Goal: Communication & Community: Answer question/provide support

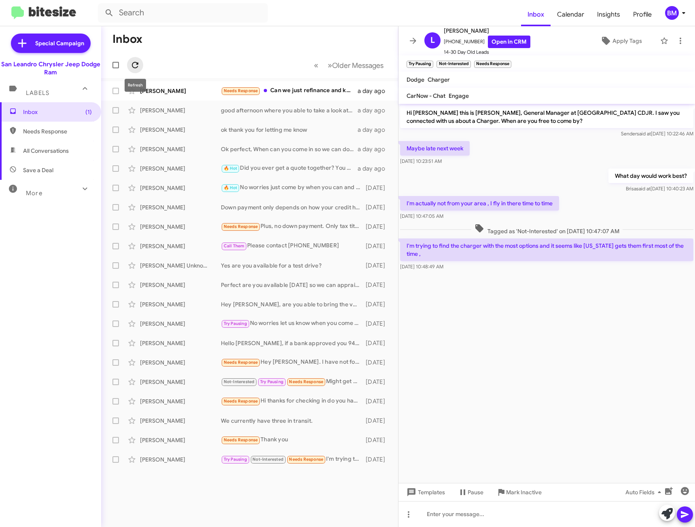
click at [133, 66] on icon at bounding box center [135, 65] width 6 height 6
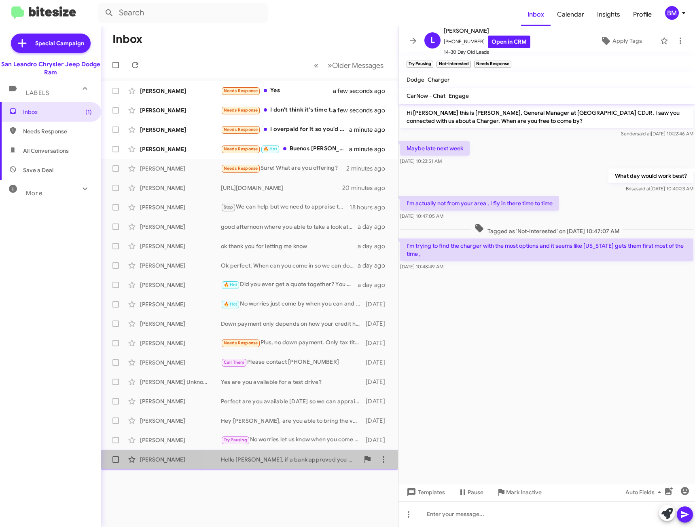
click at [279, 463] on div "Hello [PERSON_NAME], if a bank approved you 94k then that means you have no iss…" at bounding box center [290, 460] width 138 height 8
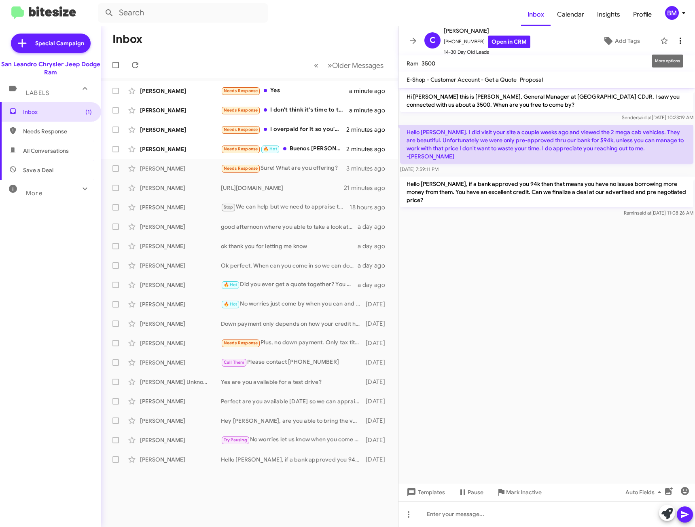
click at [675, 41] on icon at bounding box center [680, 41] width 10 height 10
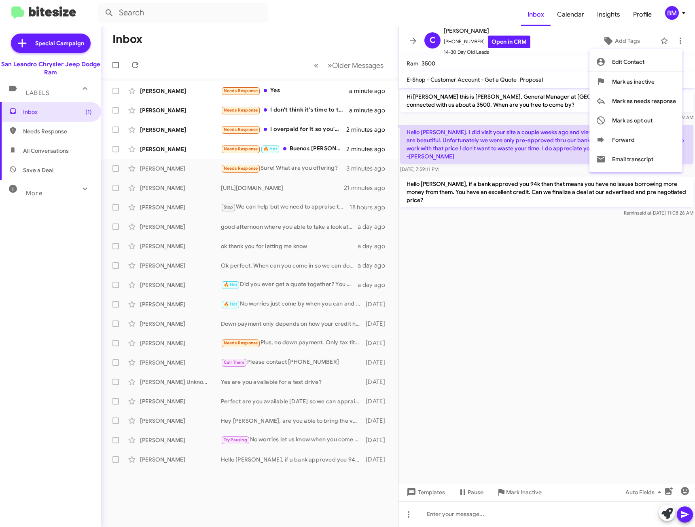
drag, startPoint x: 473, startPoint y: 392, endPoint x: 472, endPoint y: 399, distance: 7.4
click at [474, 392] on div at bounding box center [347, 263] width 695 height 527
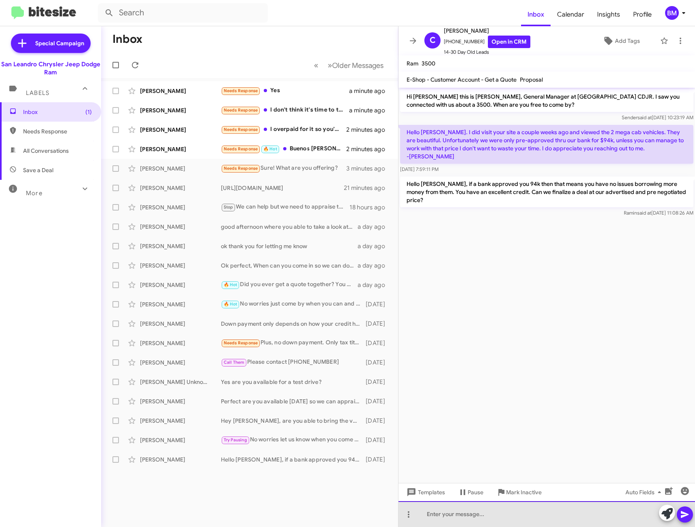
click at [437, 514] on div at bounding box center [546, 515] width 296 height 26
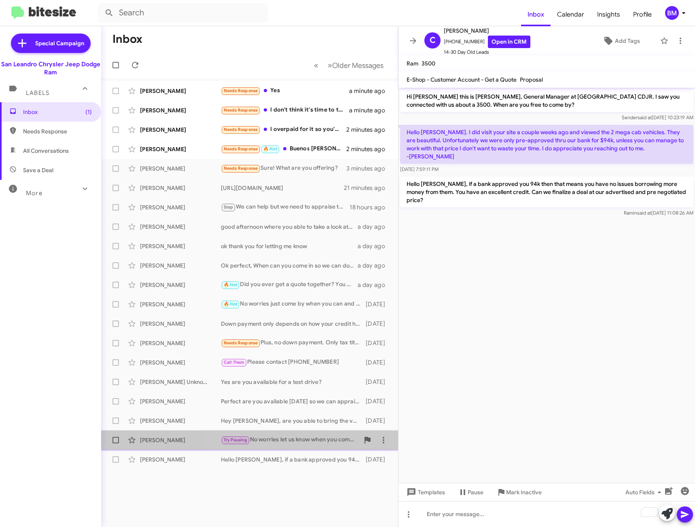
click at [345, 438] on div "Try Pausing No worries let us know when you come back so we can setup an appoin…" at bounding box center [290, 440] width 138 height 9
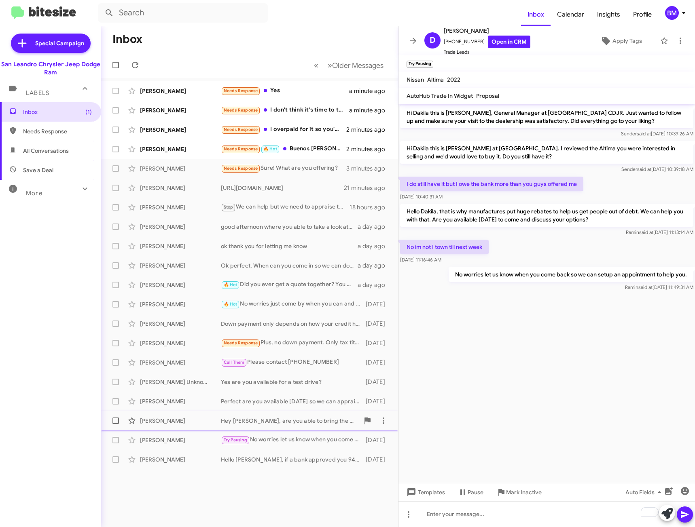
click at [320, 419] on div "Hey [PERSON_NAME], are you able to bring the vehicle in for a quick appraisal?" at bounding box center [290, 421] width 138 height 8
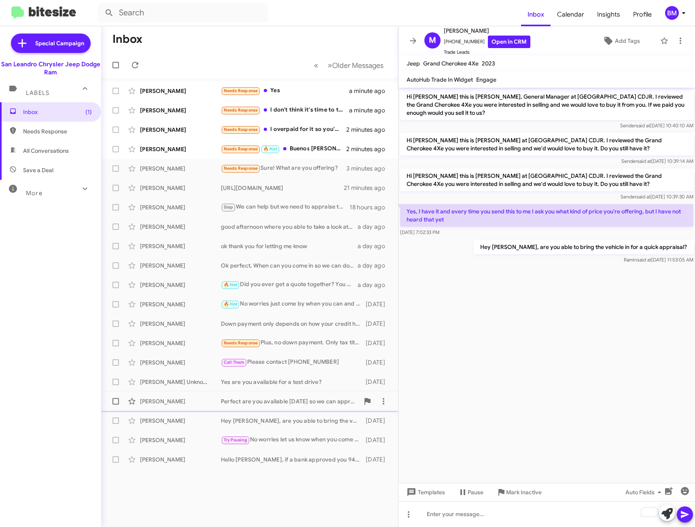
click at [316, 400] on div "Perfect are you available [DATE] so we can appraise your vehicle in person?" at bounding box center [290, 402] width 138 height 8
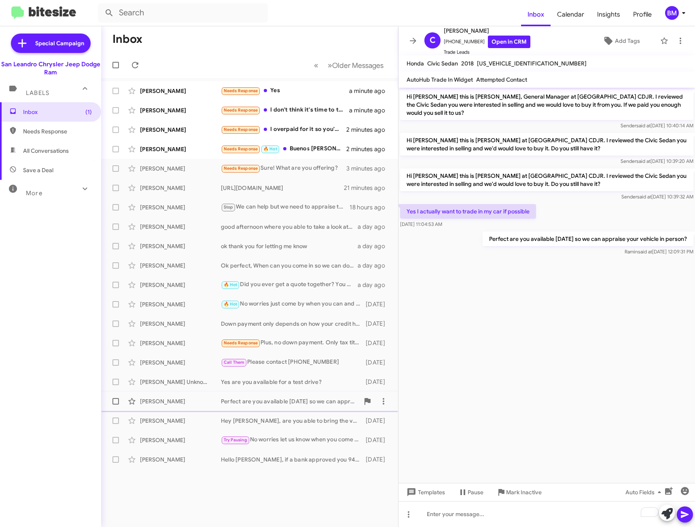
click at [330, 399] on div "Perfect are you available [DATE] so we can appraise your vehicle in person?" at bounding box center [290, 402] width 138 height 8
click at [312, 379] on div "Yes are you available for a test drive?" at bounding box center [290, 382] width 138 height 8
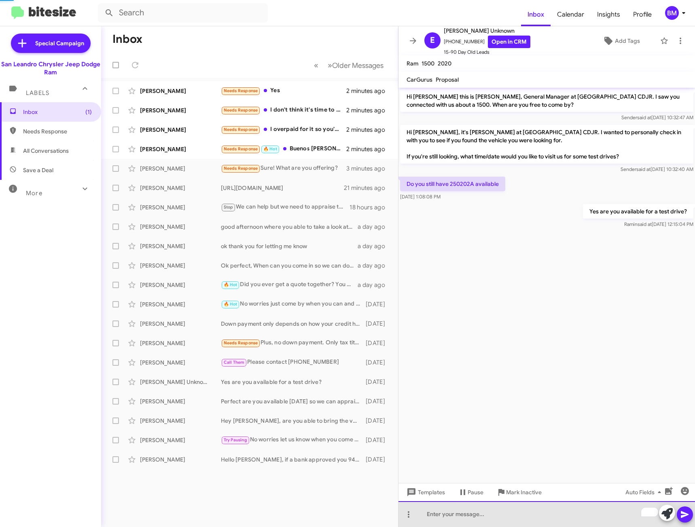
click at [523, 511] on div "To enrich screen reader interactions, please activate Accessibility in Grammarl…" at bounding box center [546, 515] width 296 height 26
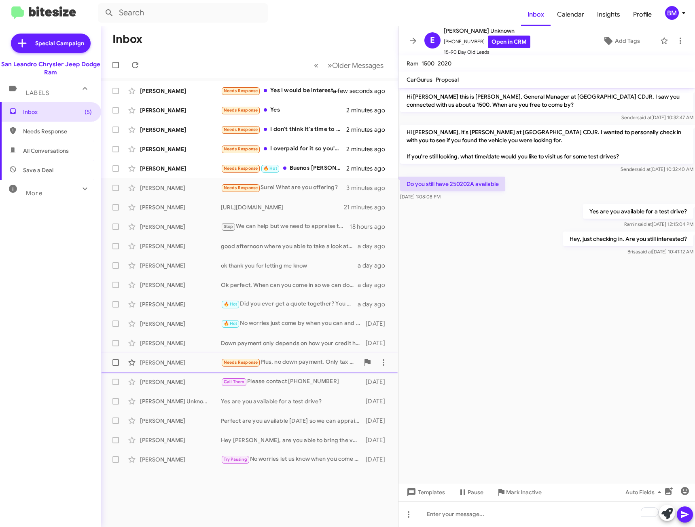
click at [300, 360] on div "Needs Response Plus, no down payment. Only tax title and necessary fee fees." at bounding box center [290, 362] width 138 height 9
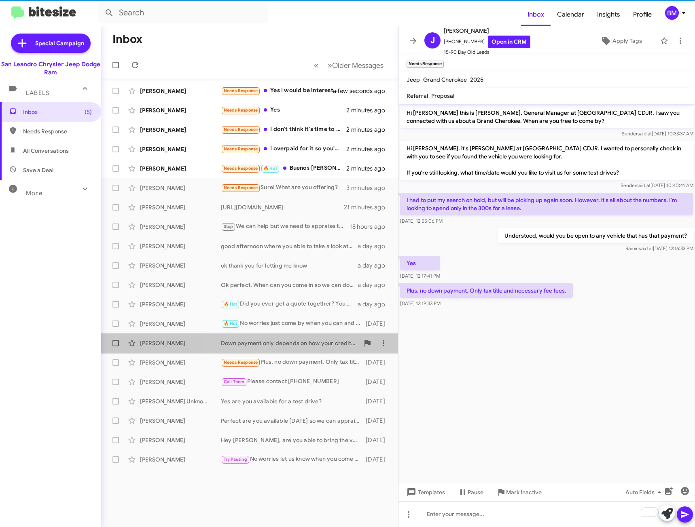
click at [300, 344] on div "Down payment only depends on how your credit history is. Are you available [DAT…" at bounding box center [290, 343] width 138 height 8
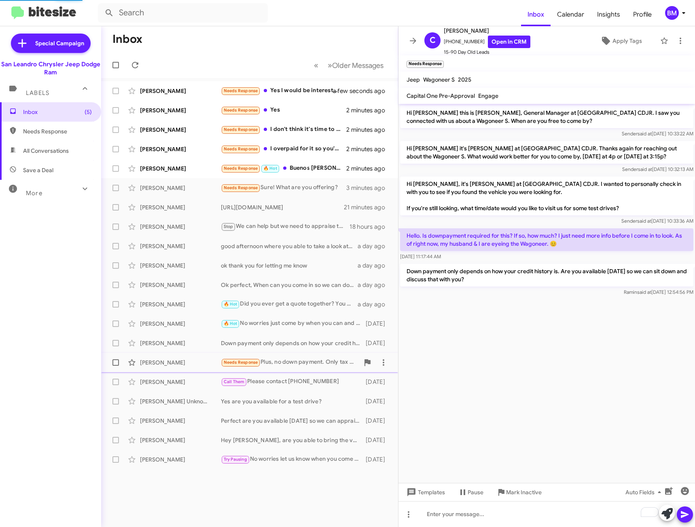
click at [299, 360] on div "Needs Response Plus, no down payment. Only tax title and necessary fee fees." at bounding box center [290, 362] width 138 height 9
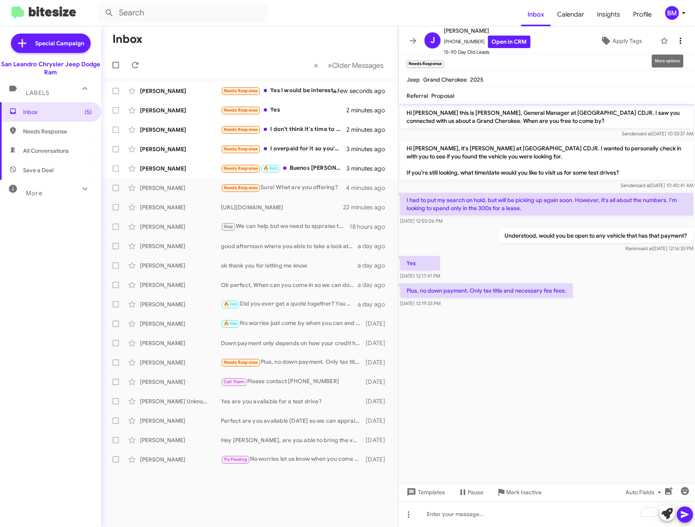
click at [675, 38] on icon at bounding box center [680, 41] width 10 height 10
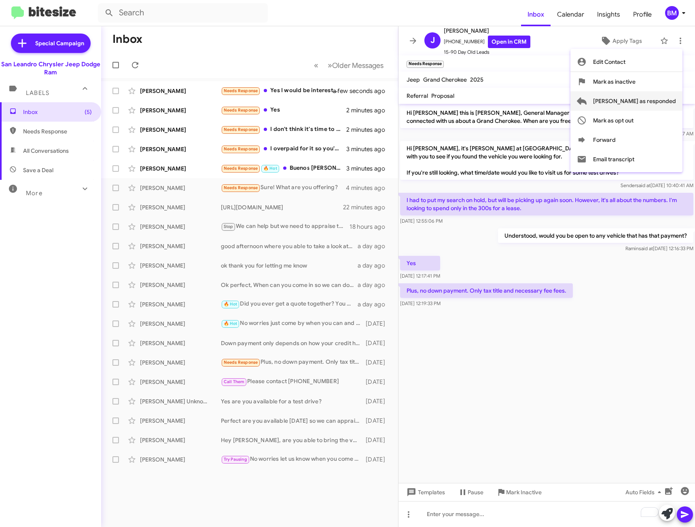
click at [627, 106] on span "[PERSON_NAME] as responded" at bounding box center [634, 100] width 83 height 19
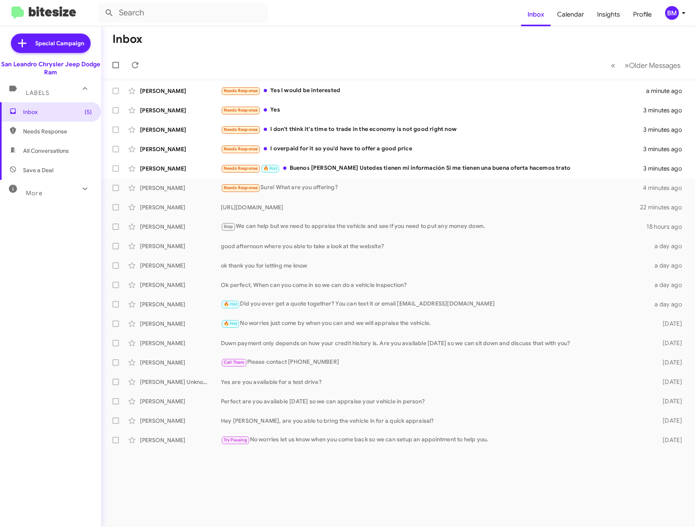
click at [73, 131] on span "Needs Response" at bounding box center [57, 131] width 69 height 8
type input "in:needs-response"
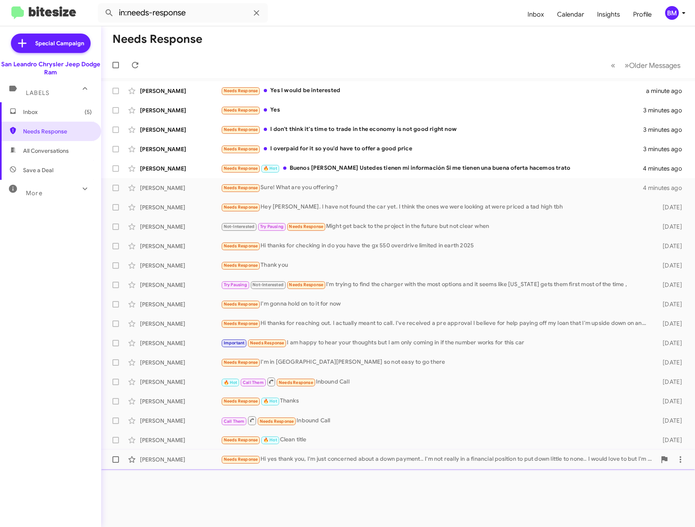
click at [303, 455] on div "Needs Response Hi yes thank you, I'm just concerned about a down payment.. I'm …" at bounding box center [438, 459] width 435 height 9
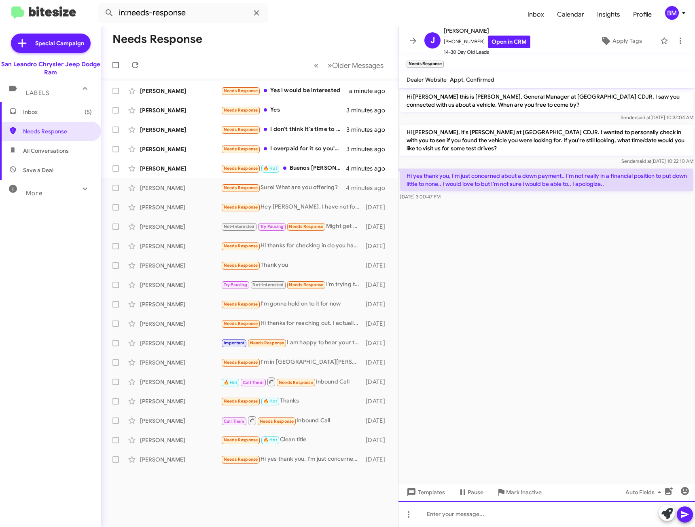
click at [455, 511] on div at bounding box center [546, 515] width 296 height 26
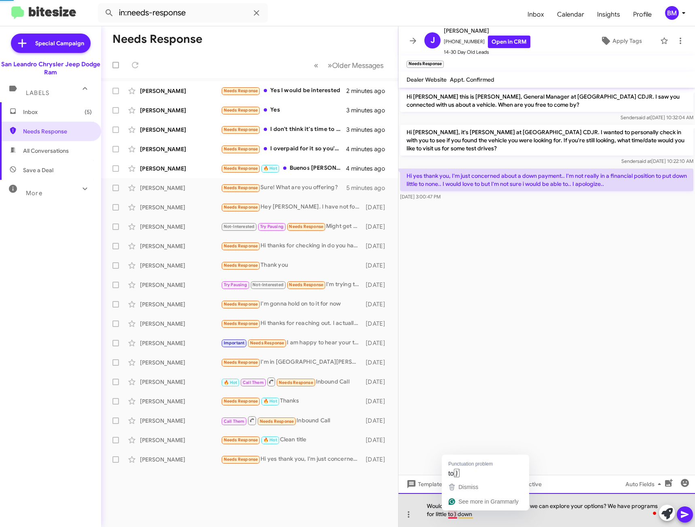
click at [457, 512] on div "Would you be availabnle to swing by so we can explore your options? We have pro…" at bounding box center [546, 510] width 296 height 34
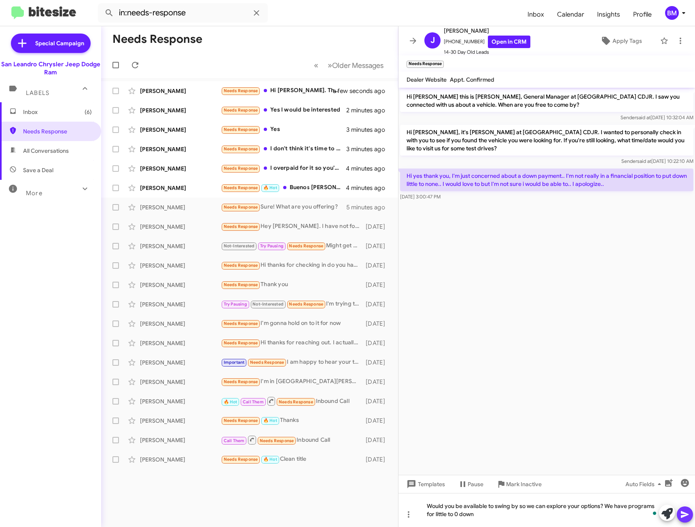
click at [683, 511] on icon at bounding box center [685, 515] width 10 height 10
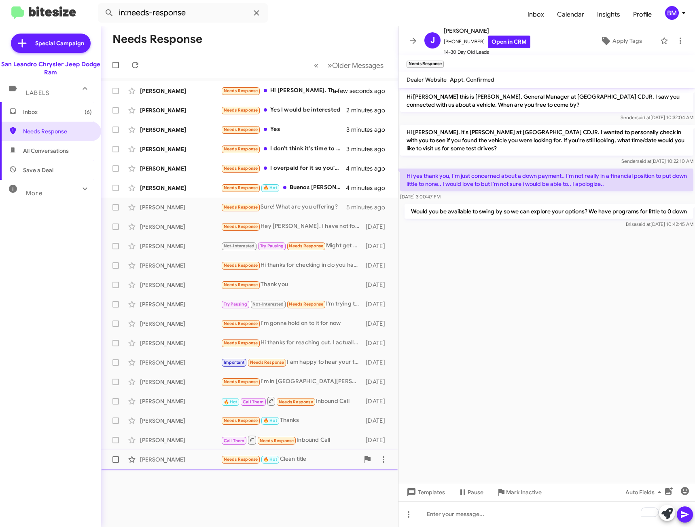
click at [312, 451] on span "[PERSON_NAME] Needs Response 🔥 Hot Clean title [DATE]" at bounding box center [249, 459] width 297 height 19
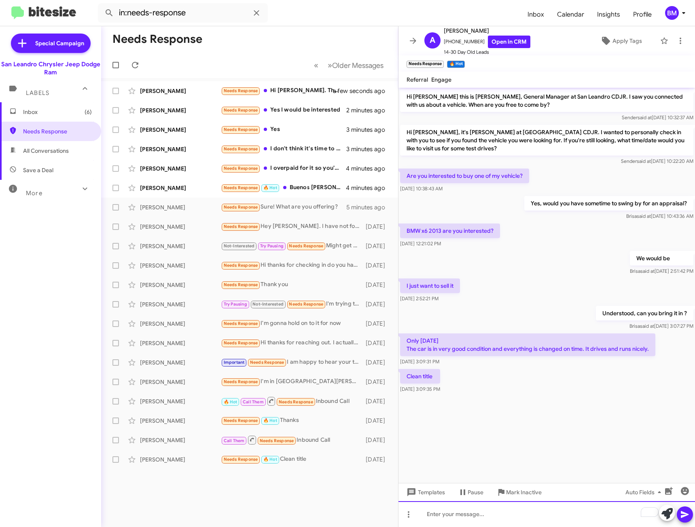
click at [478, 523] on div "To enrich screen reader interactions, please activate Accessibility in Grammarl…" at bounding box center [546, 515] width 296 height 26
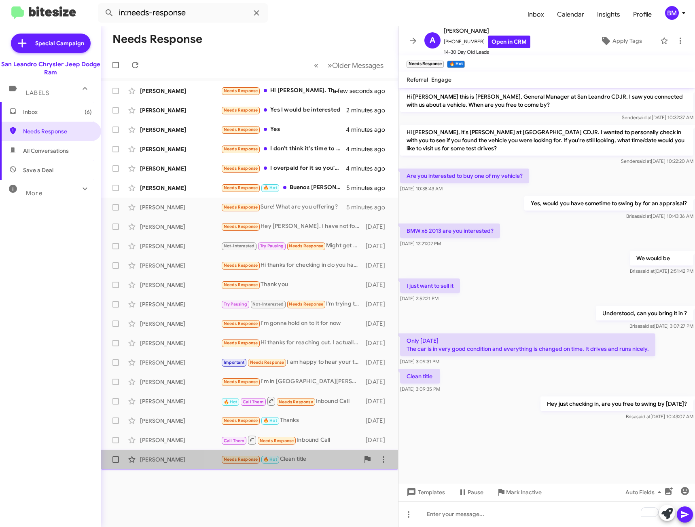
click at [325, 460] on div "Needs Response 🔥 Hot Clean title" at bounding box center [290, 459] width 138 height 9
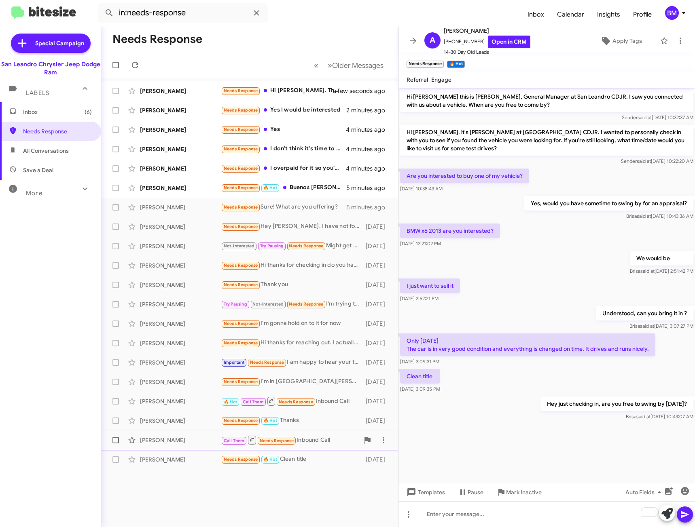
click at [318, 438] on div "Call Them Needs Response Inbound Call" at bounding box center [290, 440] width 138 height 10
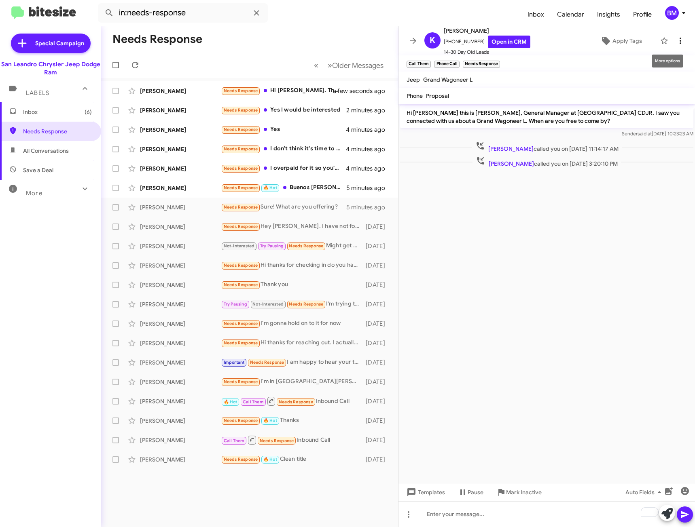
click at [676, 40] on icon at bounding box center [680, 41] width 10 height 10
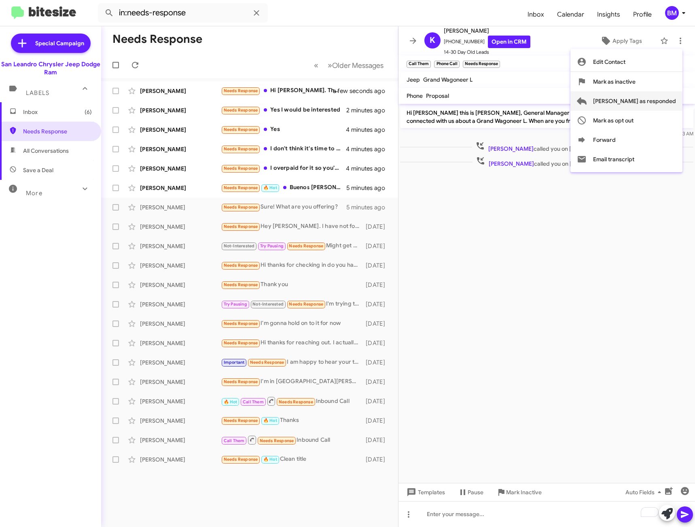
click at [628, 97] on span "[PERSON_NAME] as responded" at bounding box center [634, 100] width 83 height 19
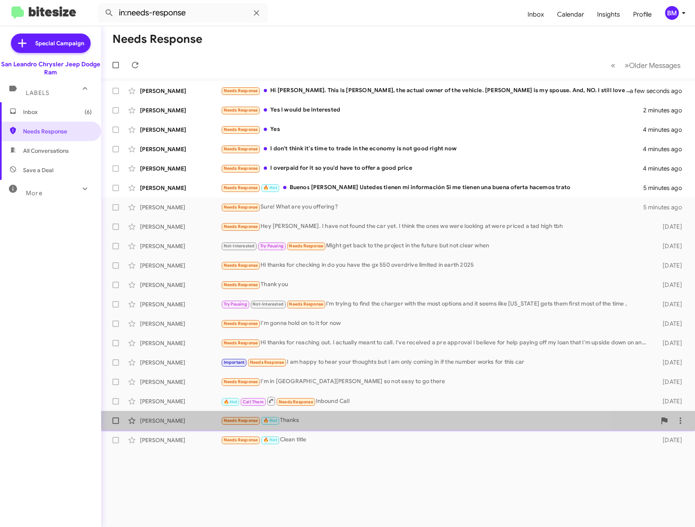
click at [345, 417] on div "Needs Response 🔥 Hot Thanks" at bounding box center [438, 420] width 435 height 9
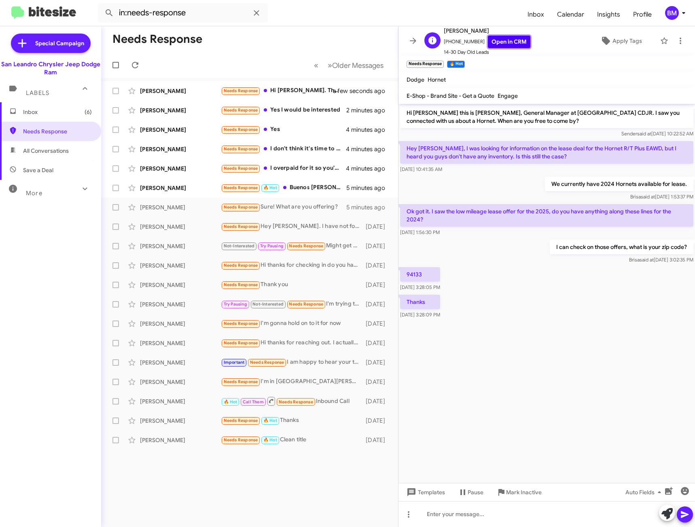
click at [503, 39] on link "Open in CRM" at bounding box center [509, 42] width 42 height 13
click at [470, 515] on div at bounding box center [546, 515] width 296 height 26
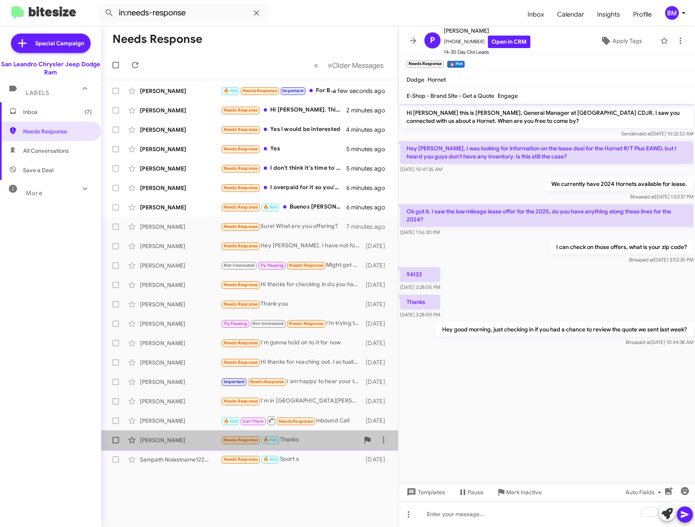
click at [316, 443] on div "Needs Response 🔥 Hot Thanks" at bounding box center [290, 440] width 138 height 9
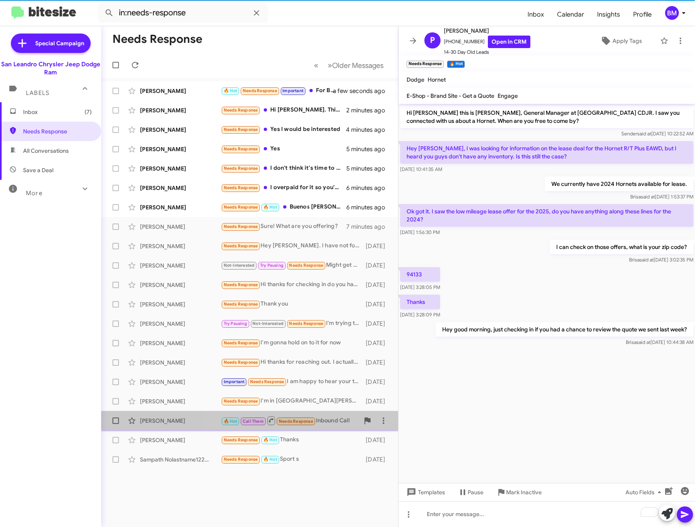
click at [337, 416] on div "🔥 Hot Call Them Needs Response Inbound Call" at bounding box center [290, 421] width 138 height 10
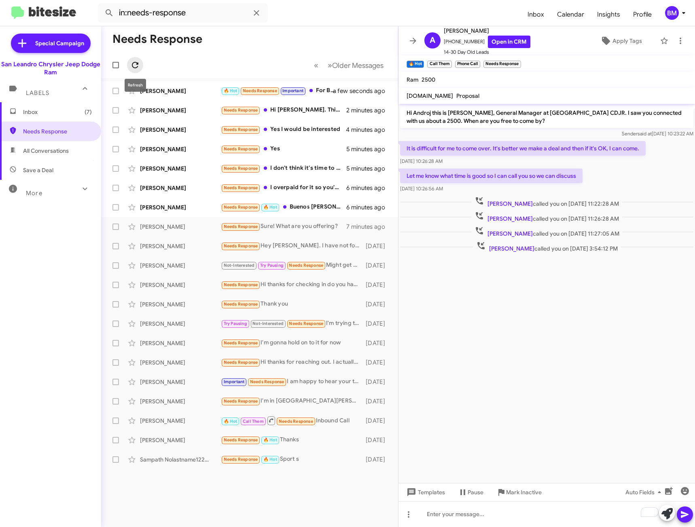
click at [133, 63] on icon at bounding box center [135, 65] width 10 height 10
click at [675, 38] on icon at bounding box center [680, 41] width 10 height 10
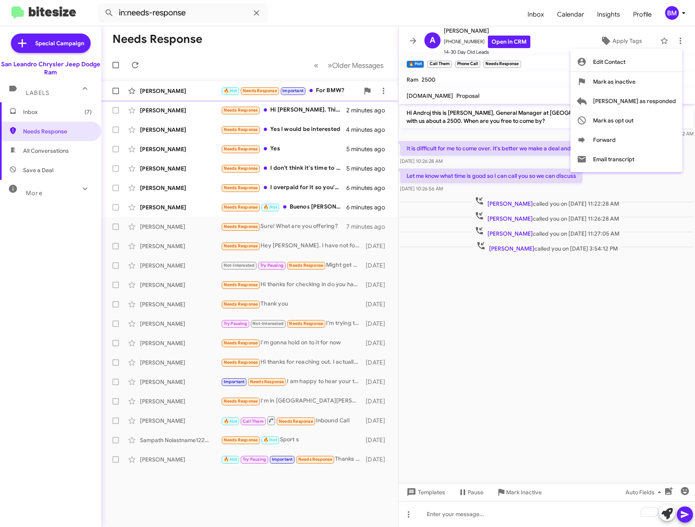
click at [640, 97] on span "[PERSON_NAME] as responded" at bounding box center [634, 100] width 83 height 19
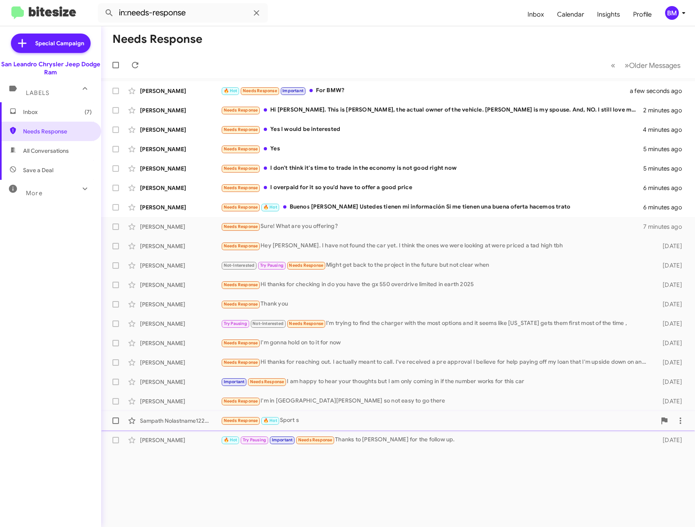
click at [316, 430] on span "Sampath Nolastname122682462 Needs Response 🔥 Hot Sport s [DATE]" at bounding box center [398, 420] width 594 height 19
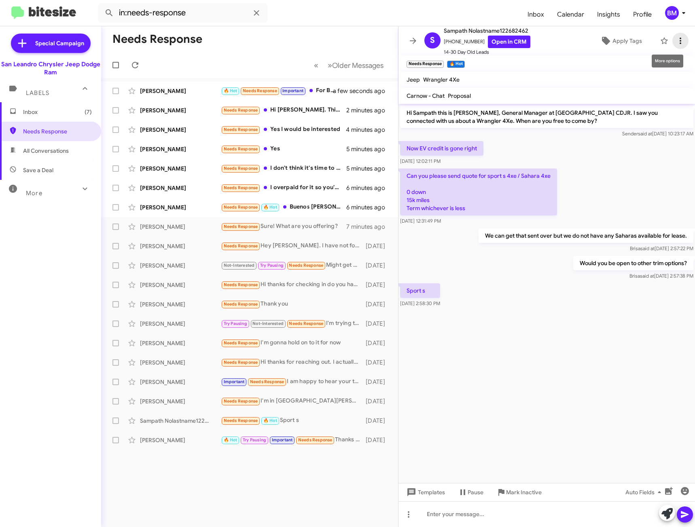
click at [672, 40] on span at bounding box center [680, 41] width 16 height 10
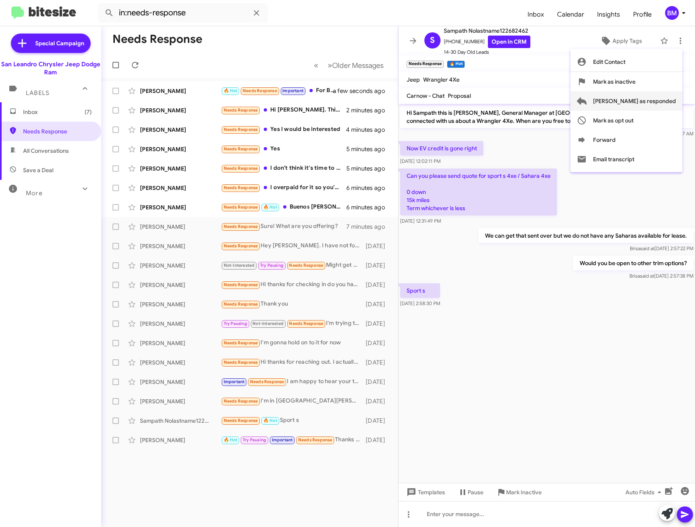
click at [632, 102] on span "[PERSON_NAME] as responded" at bounding box center [634, 100] width 83 height 19
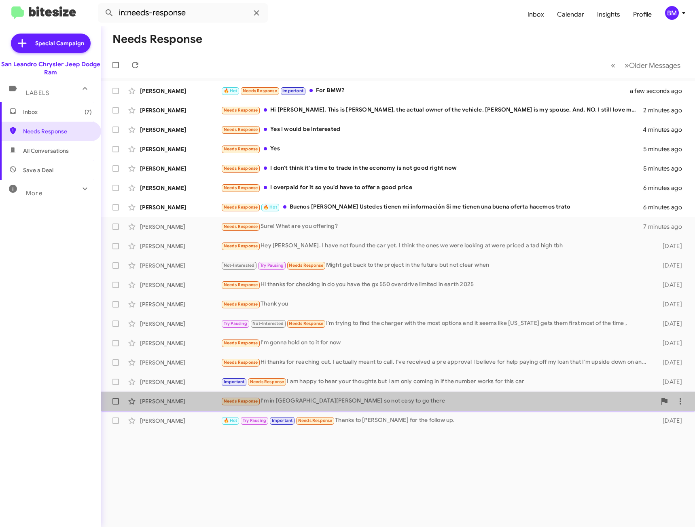
click at [329, 399] on div "Needs Response I'm in [GEOGRAPHIC_DATA][PERSON_NAME] so not easy to go there" at bounding box center [438, 401] width 435 height 9
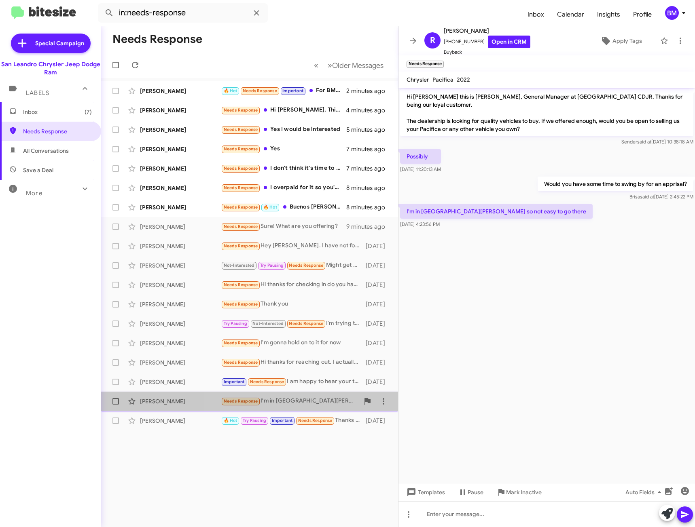
click at [300, 403] on div "Needs Response I'm in [GEOGRAPHIC_DATA][PERSON_NAME] so not easy to go there" at bounding box center [290, 401] width 138 height 9
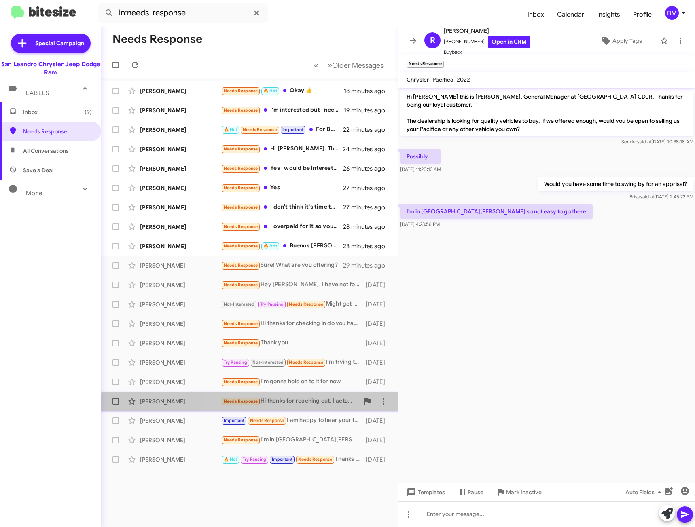
click at [315, 408] on div "[PERSON_NAME] Needs Response Hi thanks for reaching out. I actually meant to ca…" at bounding box center [250, 402] width 284 height 16
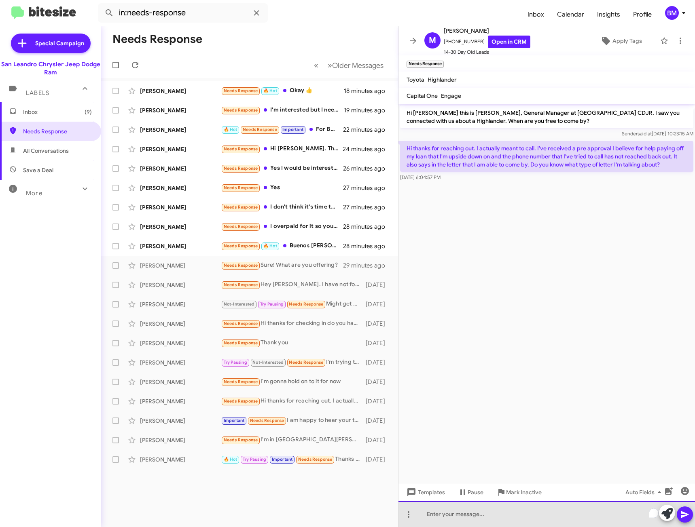
click at [468, 514] on div "To enrich screen reader interactions, please activate Accessibility in Grammarl…" at bounding box center [546, 515] width 296 height 26
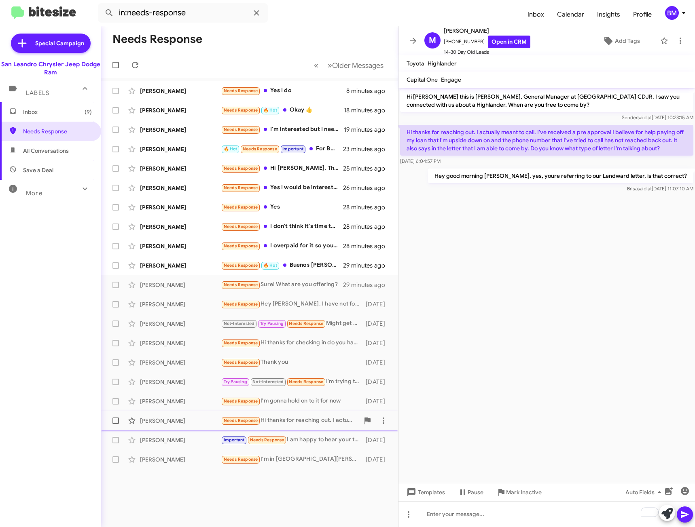
click at [312, 415] on div "[PERSON_NAME] Needs Response Hi thanks for reaching out. I actually meant to ca…" at bounding box center [250, 421] width 284 height 16
click at [315, 417] on div "Needs Response Hi thanks for reaching out. I actually meant to call. I've recei…" at bounding box center [290, 420] width 138 height 9
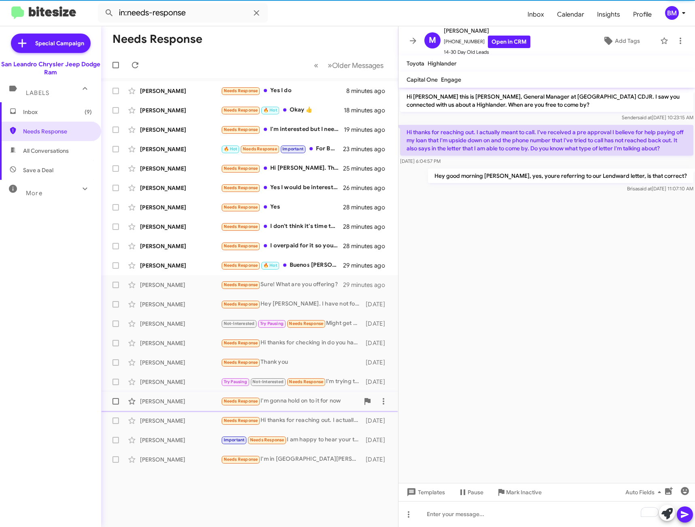
click at [313, 403] on div "Needs Response I'm gonna hold on to it for now" at bounding box center [290, 401] width 138 height 9
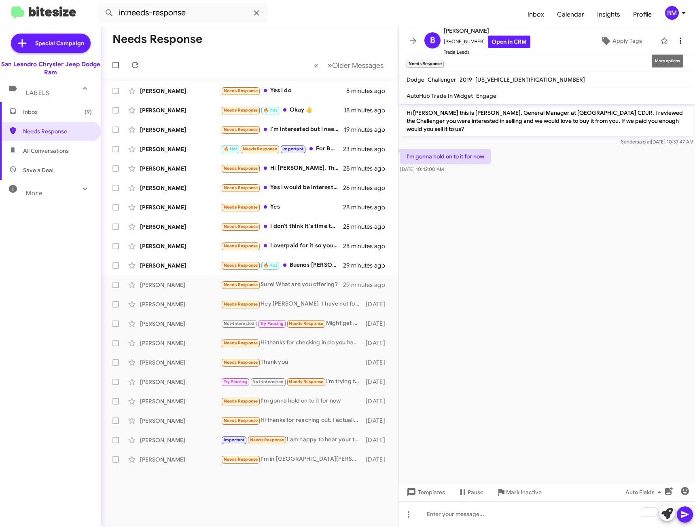
click at [675, 37] on icon at bounding box center [680, 41] width 10 height 10
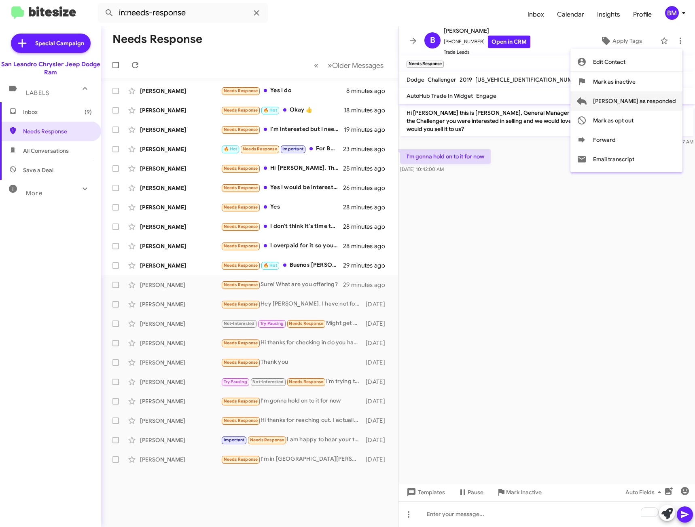
click at [620, 102] on button "[PERSON_NAME] as responded" at bounding box center [626, 100] width 112 height 19
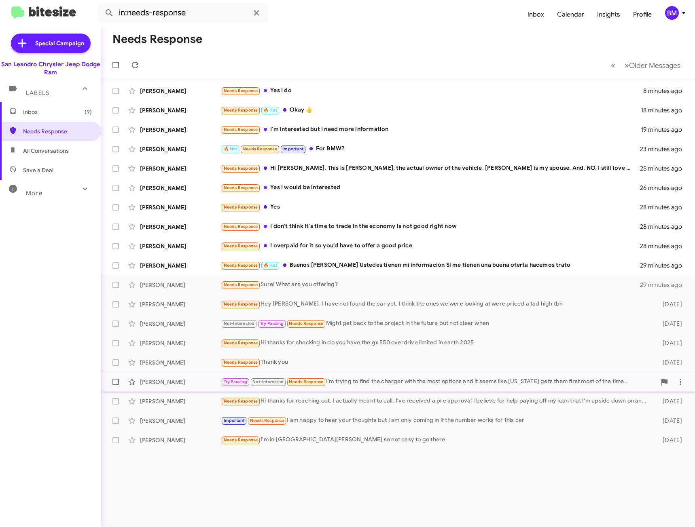
click at [352, 388] on div "[PERSON_NAME] Try Pausing Not-Interested Needs Response I'm trying to find the …" at bounding box center [398, 382] width 581 height 16
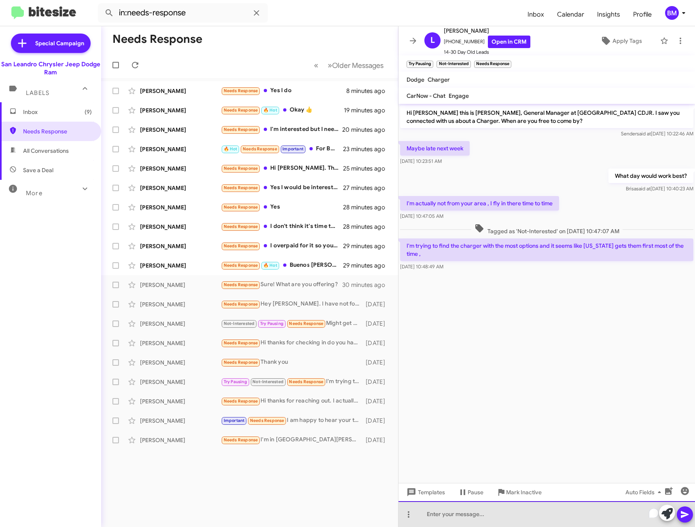
click at [595, 515] on div "To enrich screen reader interactions, please activate Accessibility in Grammarl…" at bounding box center [546, 515] width 296 height 26
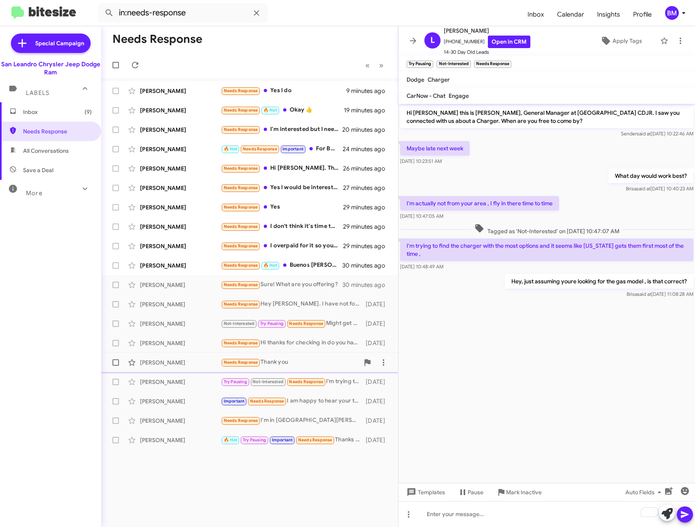
click at [292, 368] on div "[PERSON_NAME] Needs Response Thank you [DATE]" at bounding box center [250, 363] width 284 height 16
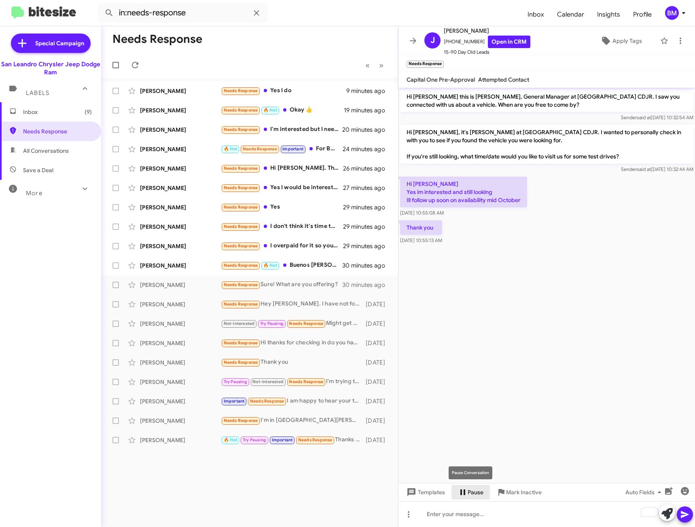
click at [466, 493] on icon at bounding box center [463, 493] width 10 height 10
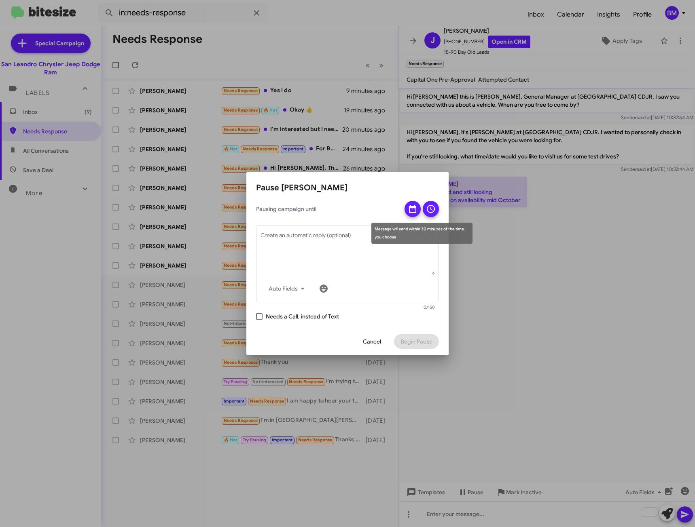
click at [411, 210] on icon at bounding box center [413, 209] width 10 height 10
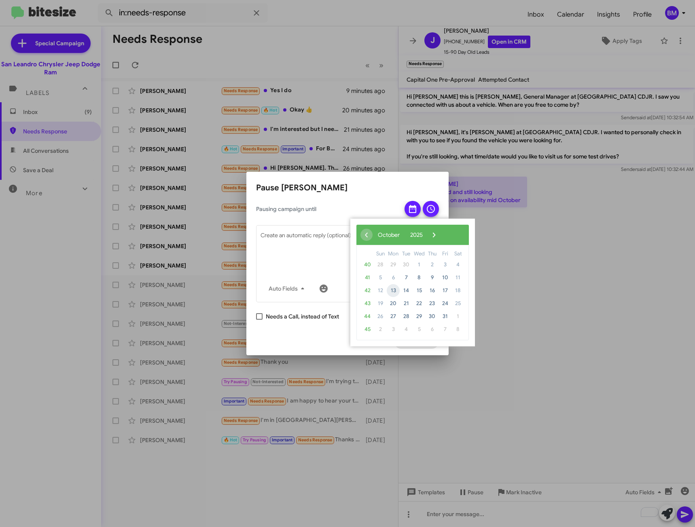
click at [391, 291] on span "13" at bounding box center [393, 290] width 13 height 13
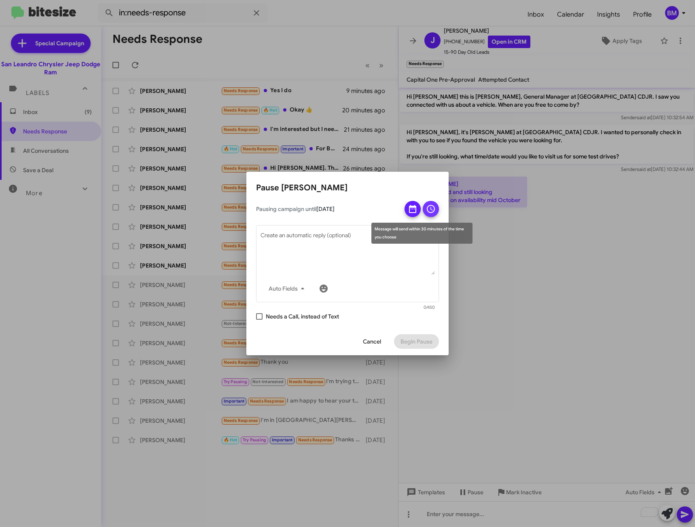
click at [429, 214] on icon at bounding box center [431, 209] width 10 height 10
click at [428, 343] on span "Begin Pause" at bounding box center [416, 342] width 32 height 15
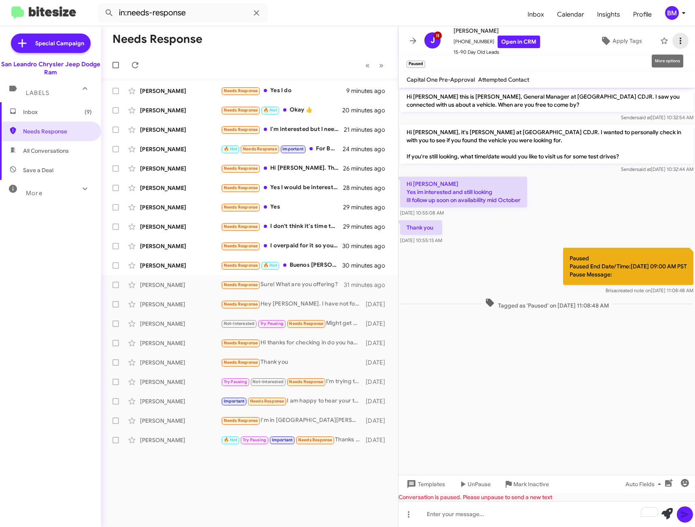
click at [675, 41] on icon at bounding box center [680, 41] width 10 height 10
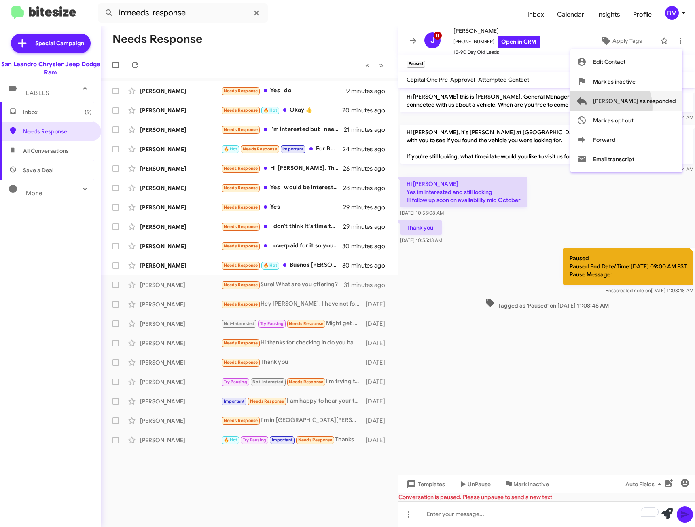
click at [632, 108] on span "[PERSON_NAME] as responded" at bounding box center [634, 100] width 83 height 19
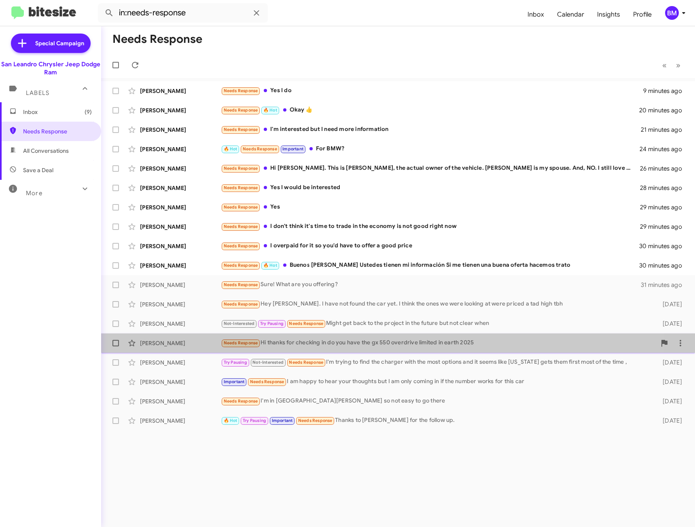
click at [321, 346] on div "Needs Response Hi thanks for checking in do you have the gx 550 overdrive limit…" at bounding box center [438, 343] width 435 height 9
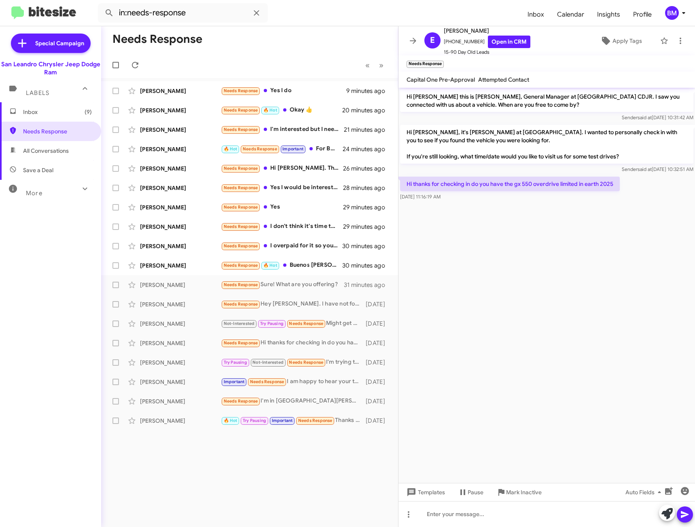
drag, startPoint x: 514, startPoint y: 184, endPoint x: 578, endPoint y: 184, distance: 63.5
click at [578, 184] on p "Hi thanks for checking in do you have the gx 550 overdrive limited in earth 2025" at bounding box center [510, 184] width 220 height 15
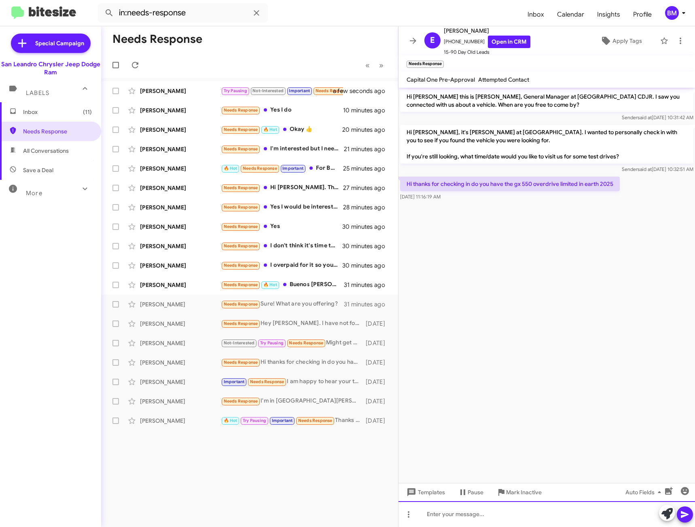
click at [492, 516] on div at bounding box center [546, 515] width 296 height 26
click at [561, 517] on div "To enrich screen reader interactions, please activate Accessibility in Grammarl…" at bounding box center [546, 515] width 296 height 26
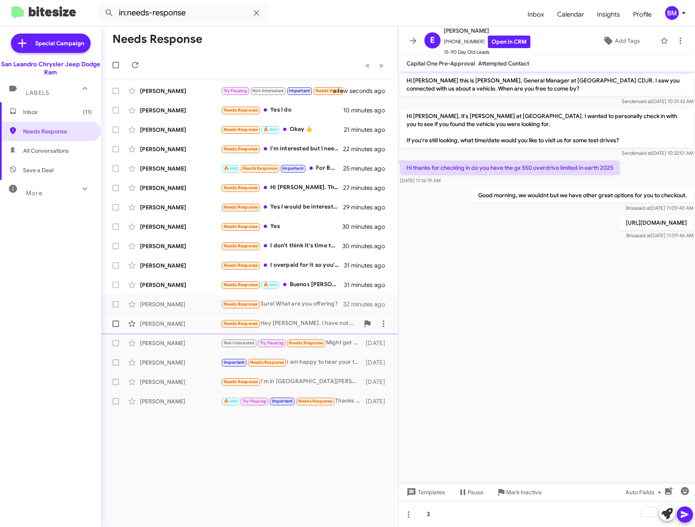
click at [318, 326] on div "Needs Response Hey [PERSON_NAME]. I have not found the car yet. I think the one…" at bounding box center [290, 323] width 138 height 9
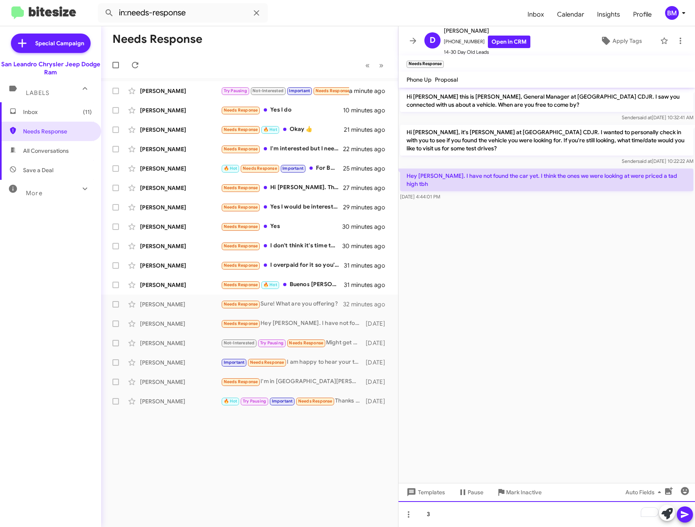
click at [445, 512] on div "3" at bounding box center [546, 515] width 296 height 26
click at [324, 310] on div "[PERSON_NAME] Needs Response Sure! What are you offering? 32 minutes ago" at bounding box center [250, 304] width 284 height 16
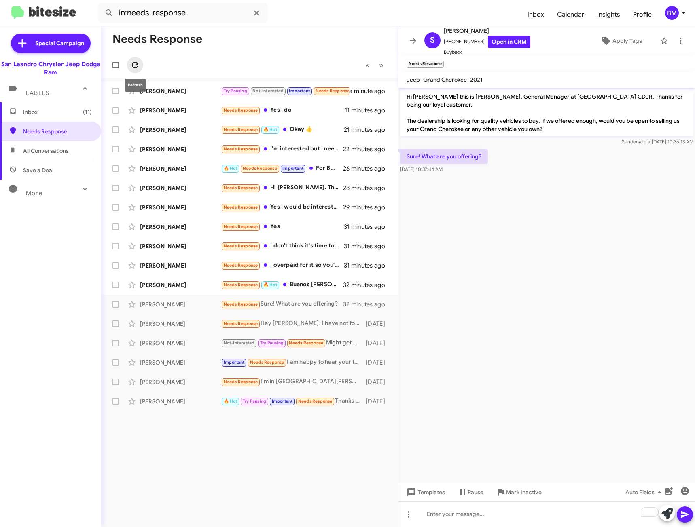
click at [137, 61] on icon at bounding box center [135, 65] width 10 height 10
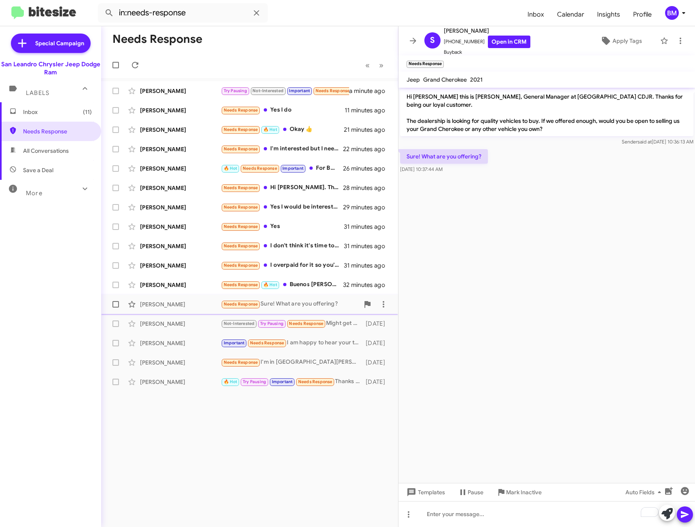
click at [296, 301] on div "Needs Response Sure! What are you offering?" at bounding box center [290, 304] width 138 height 9
click at [466, 512] on div "To enrich screen reader interactions, please activate Accessibility in Grammarl…" at bounding box center [546, 515] width 296 height 26
click at [327, 277] on span "[PERSON_NAME] Needs Response 🔥 Hot Buenos [PERSON_NAME] Ustedes tienen mi infor…" at bounding box center [249, 284] width 297 height 19
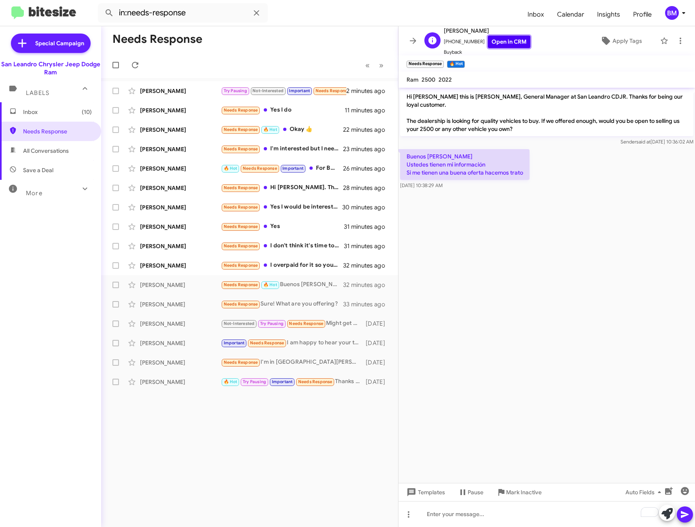
click at [504, 44] on link "Open in CRM" at bounding box center [509, 42] width 42 height 13
